Goal: Find specific page/section

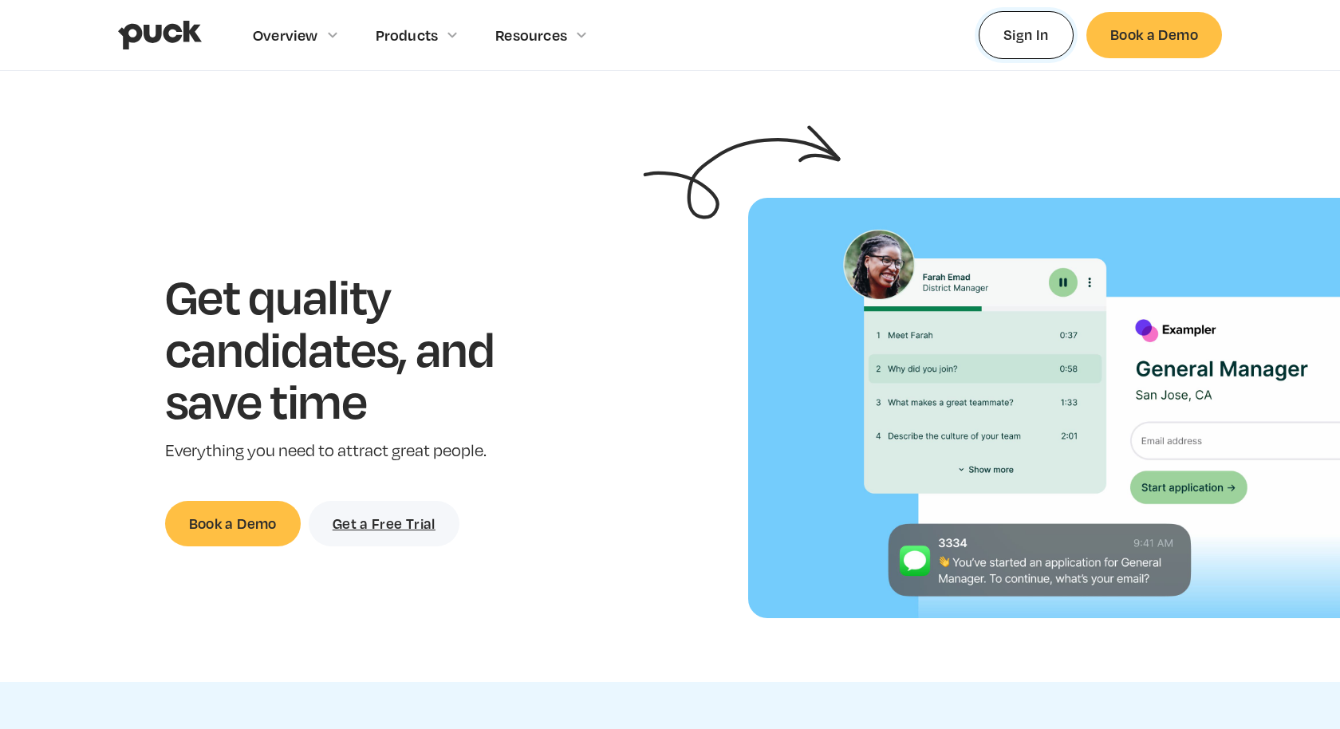
click at [1031, 18] on link "Sign In" at bounding box center [1026, 34] width 95 height 47
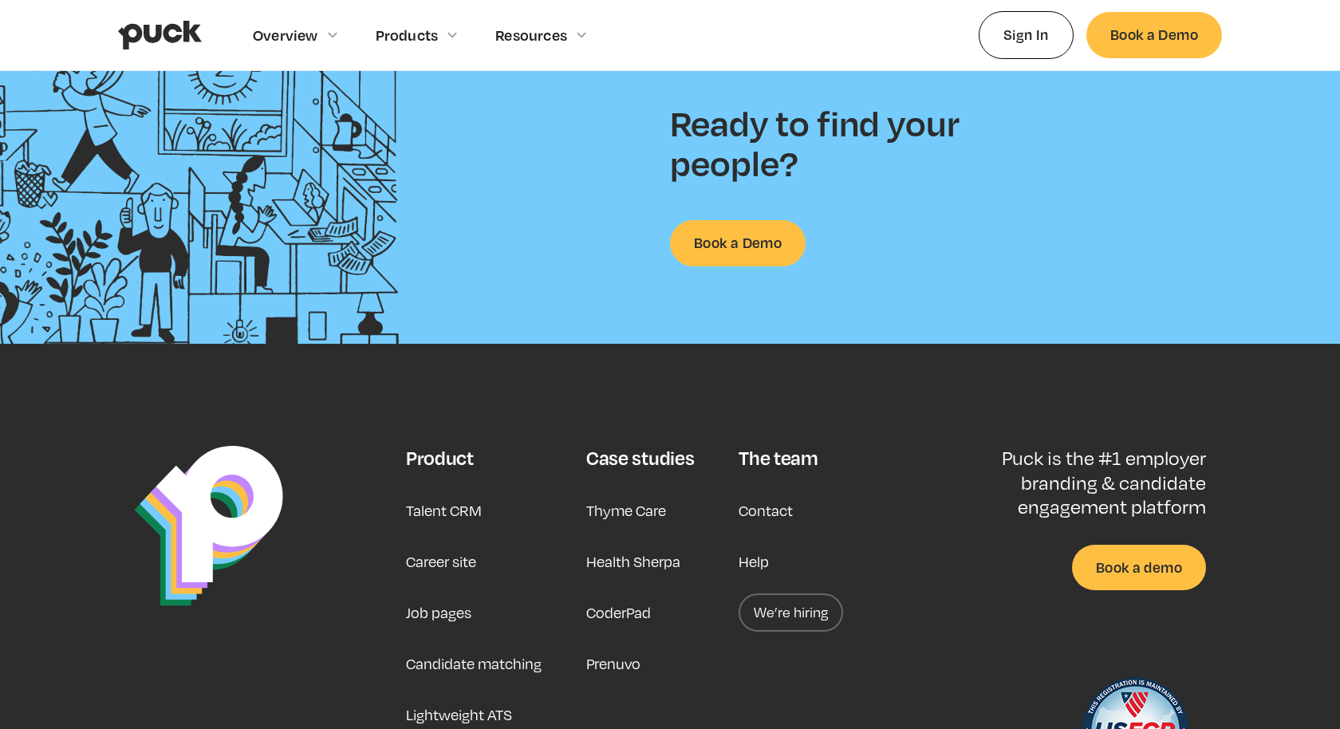
scroll to position [4096, 0]
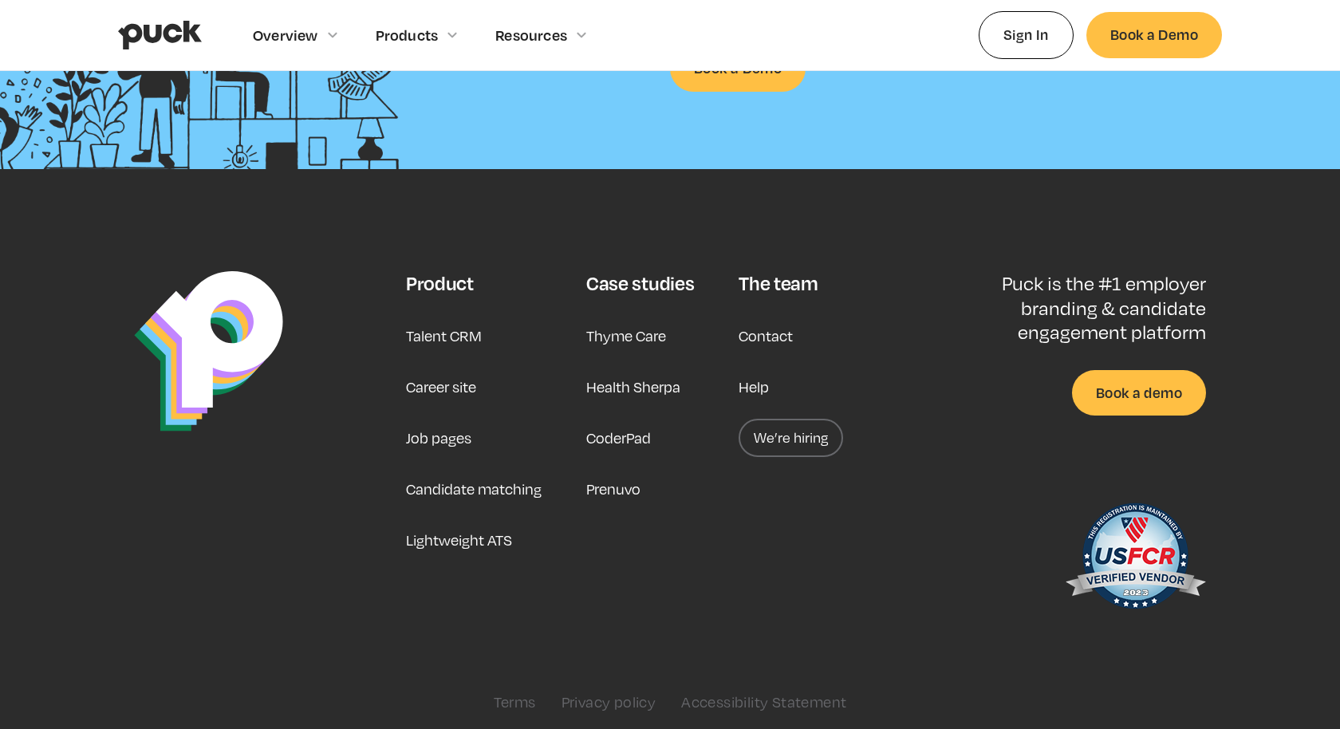
click at [756, 381] on link "Help" at bounding box center [754, 387] width 30 height 38
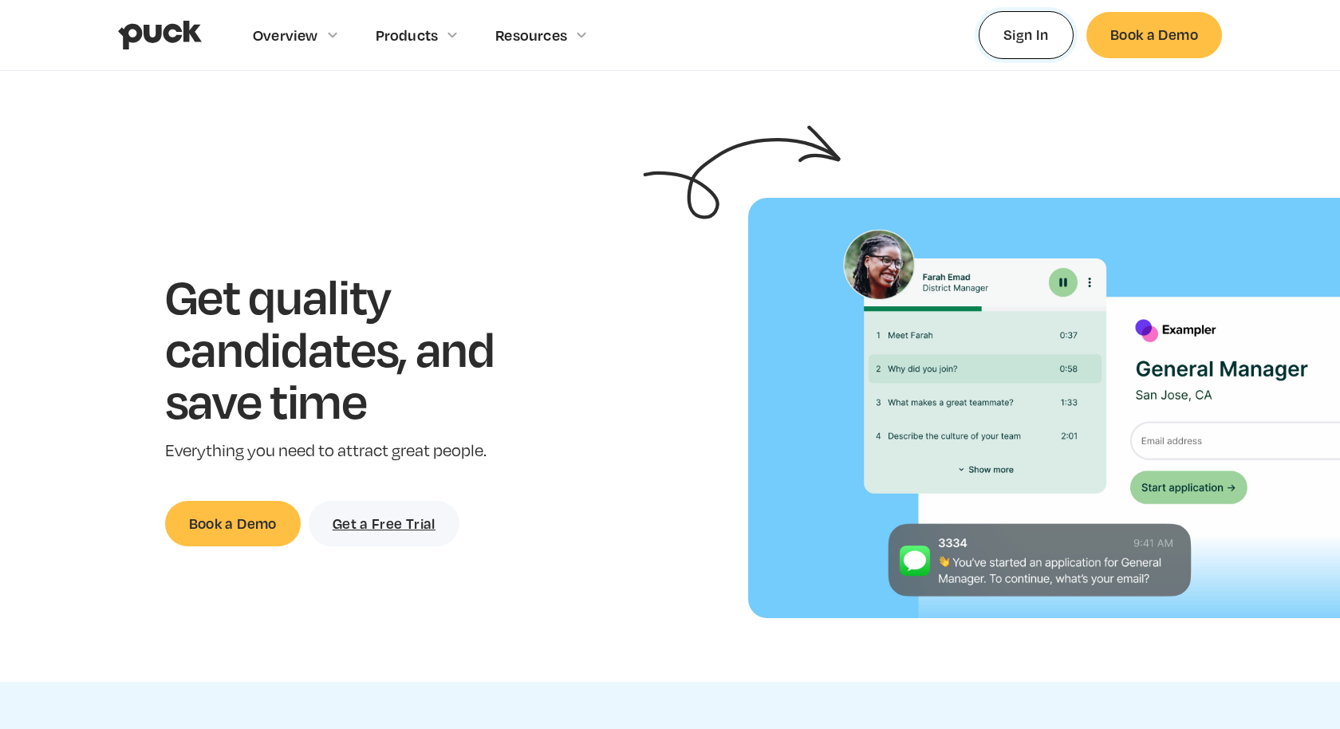
click at [1031, 37] on link "Sign In" at bounding box center [1026, 34] width 95 height 47
